Goal: Task Accomplishment & Management: Manage account settings

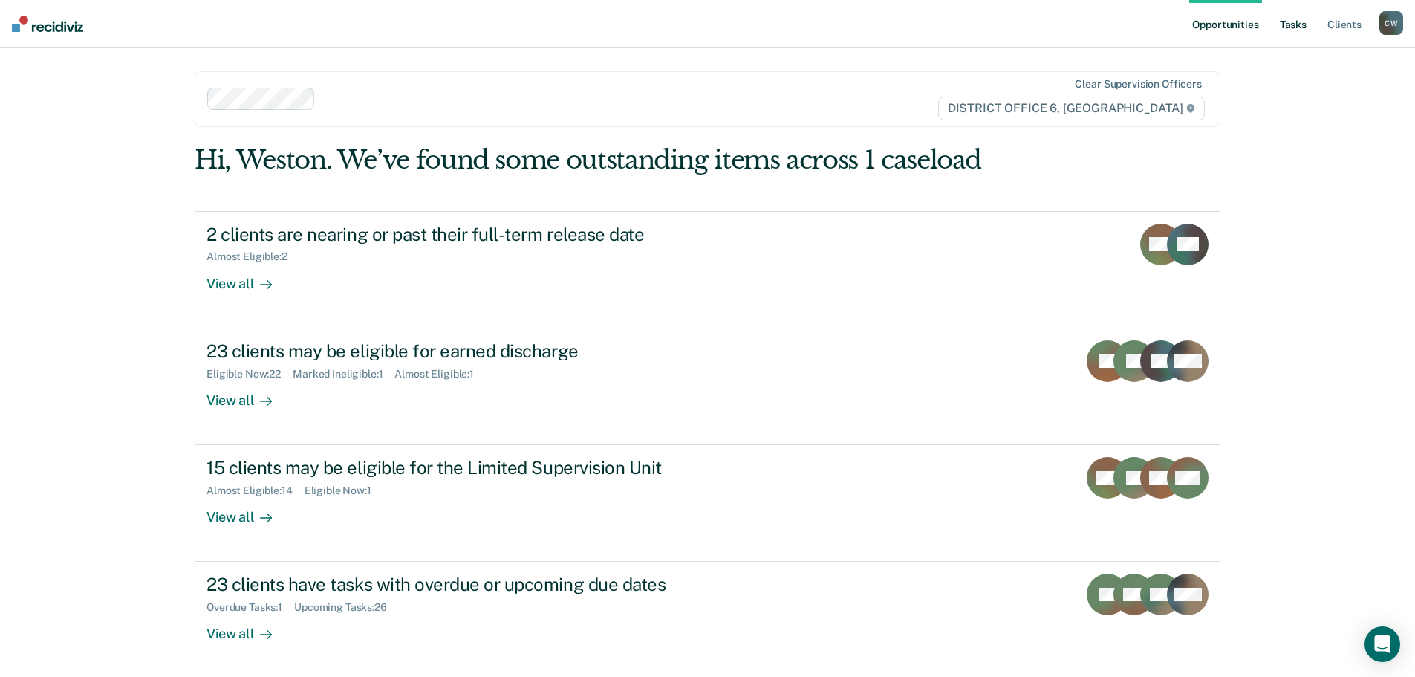
click at [1301, 25] on link "Tasks" at bounding box center [1293, 24] width 33 height 48
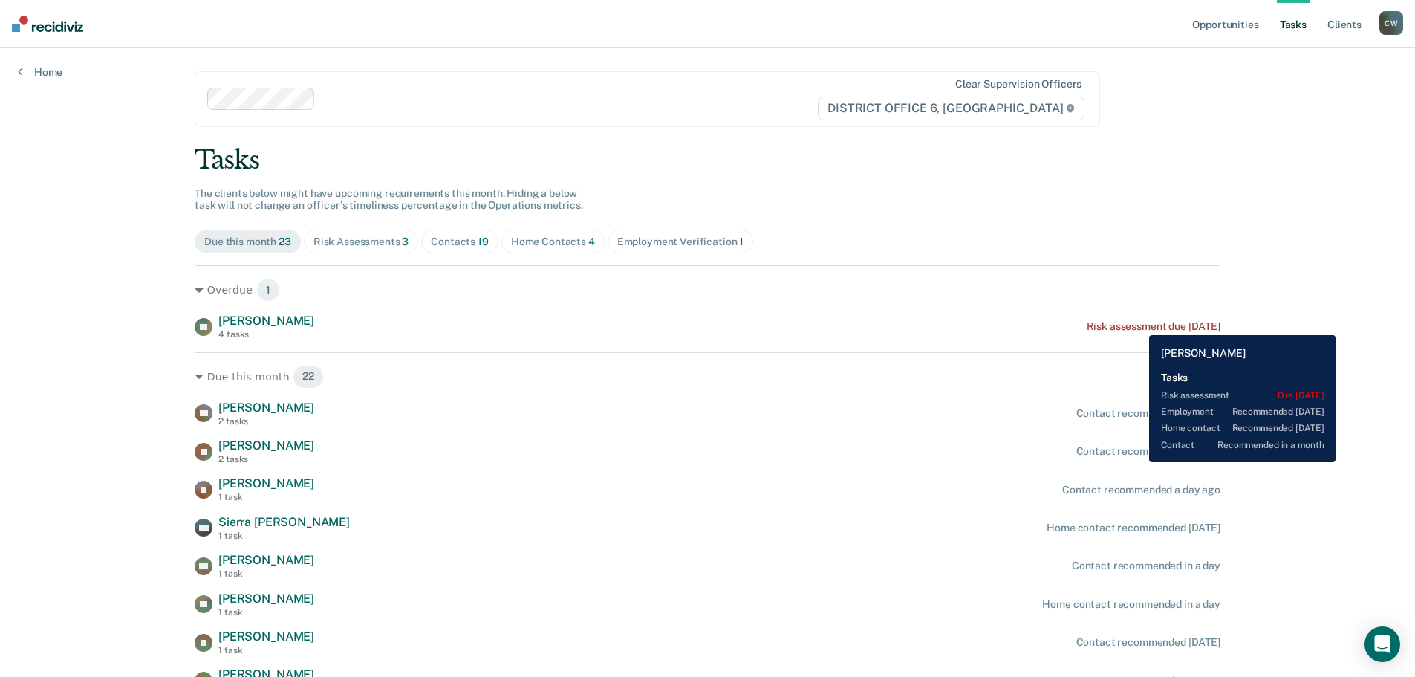
click at [1138, 324] on div "Risk assessment due [DATE]" at bounding box center [1153, 326] width 134 height 13
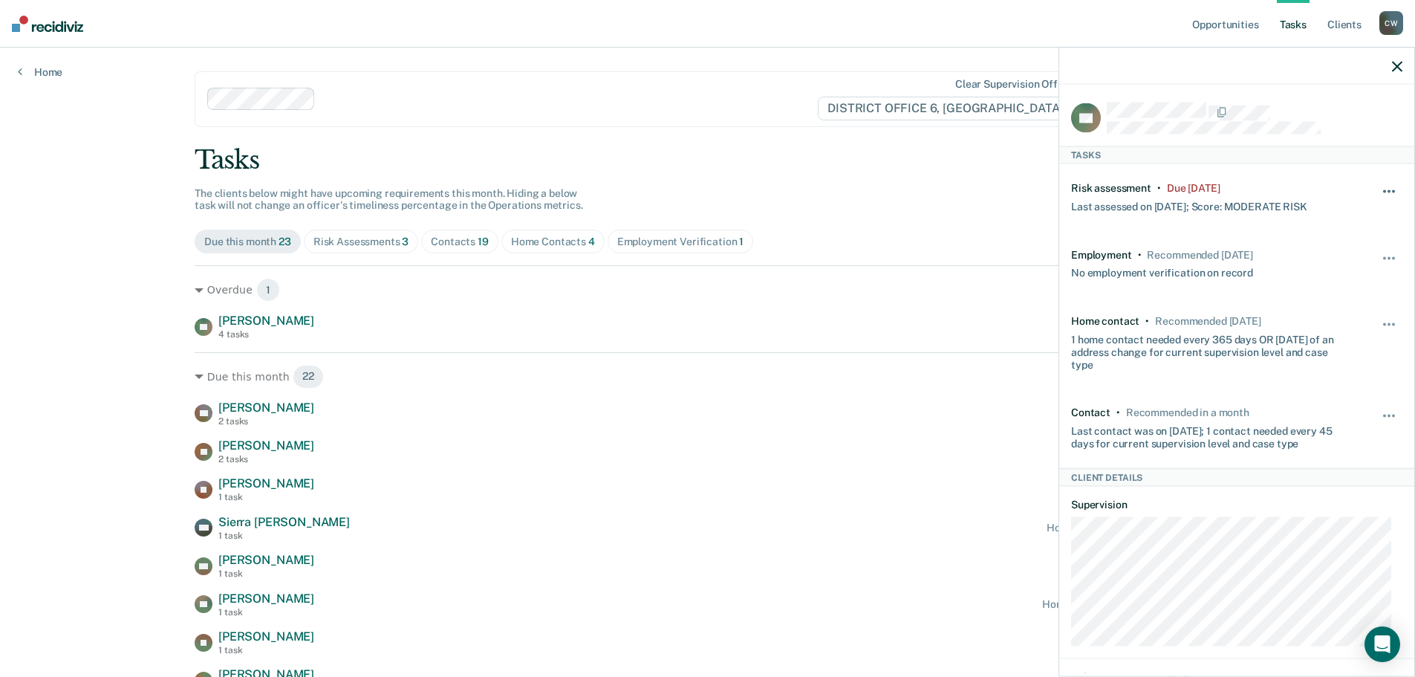
click at [1377, 192] on button "button" at bounding box center [1389, 199] width 25 height 24
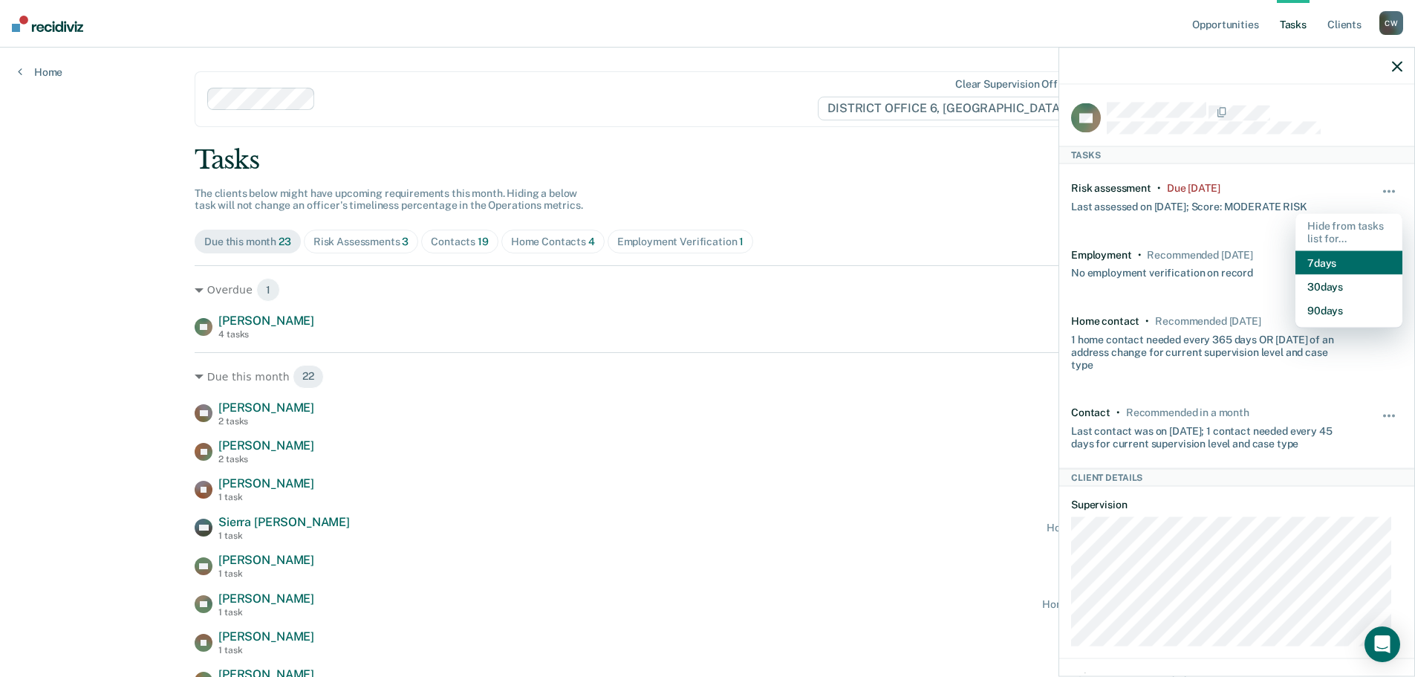
click at [1329, 255] on button "7 days" at bounding box center [1348, 262] width 107 height 24
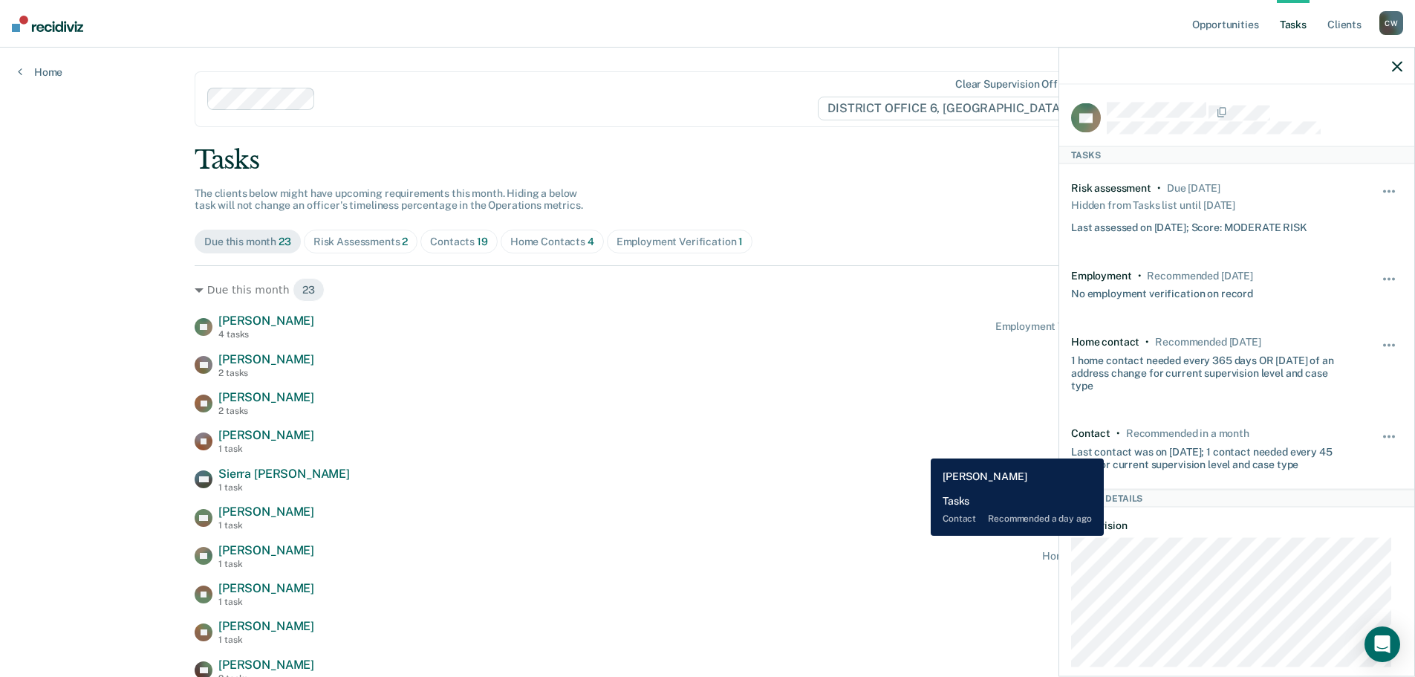
click at [919, 447] on div "SJ [PERSON_NAME] 1 task Contact recommended a day ago" at bounding box center [708, 441] width 1026 height 26
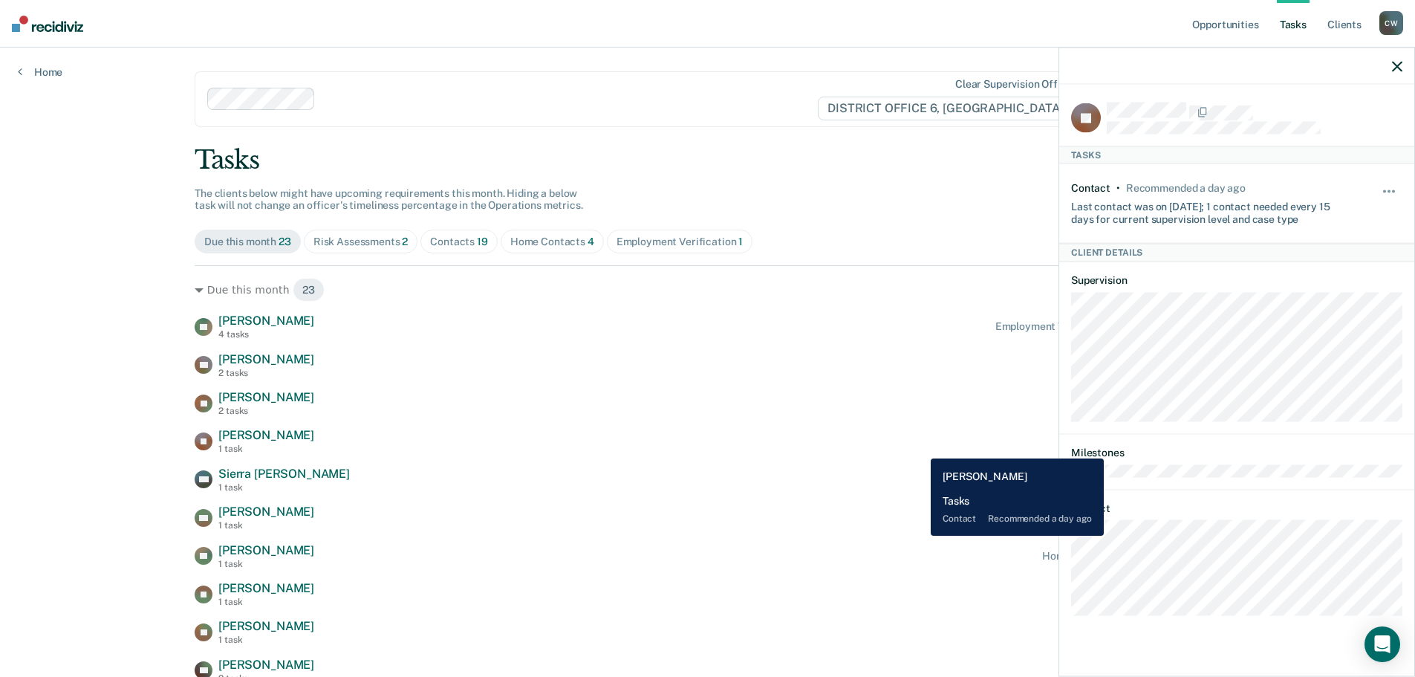
click at [919, 447] on div "SJ [PERSON_NAME] 1 task Contact recommended a day ago" at bounding box center [708, 441] width 1026 height 26
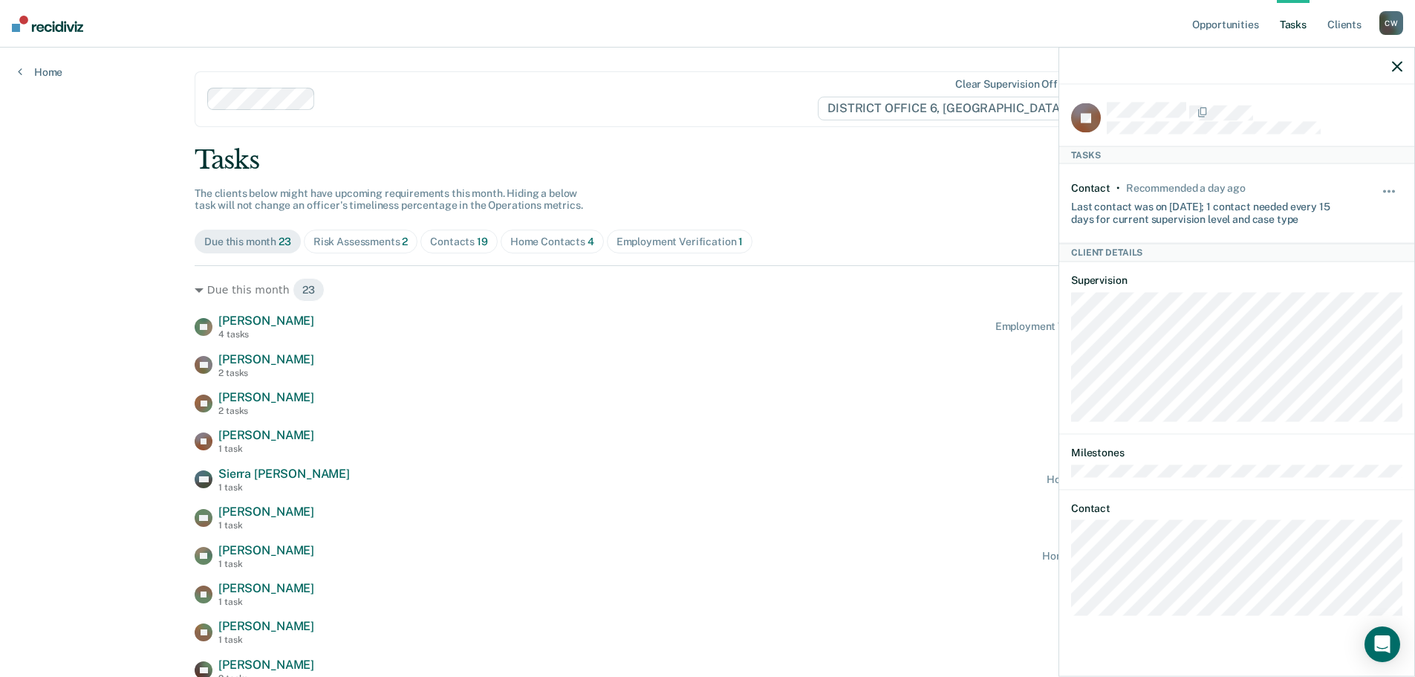
click at [1393, 59] on button "button" at bounding box center [1397, 65] width 10 height 13
